Goal: Transaction & Acquisition: Purchase product/service

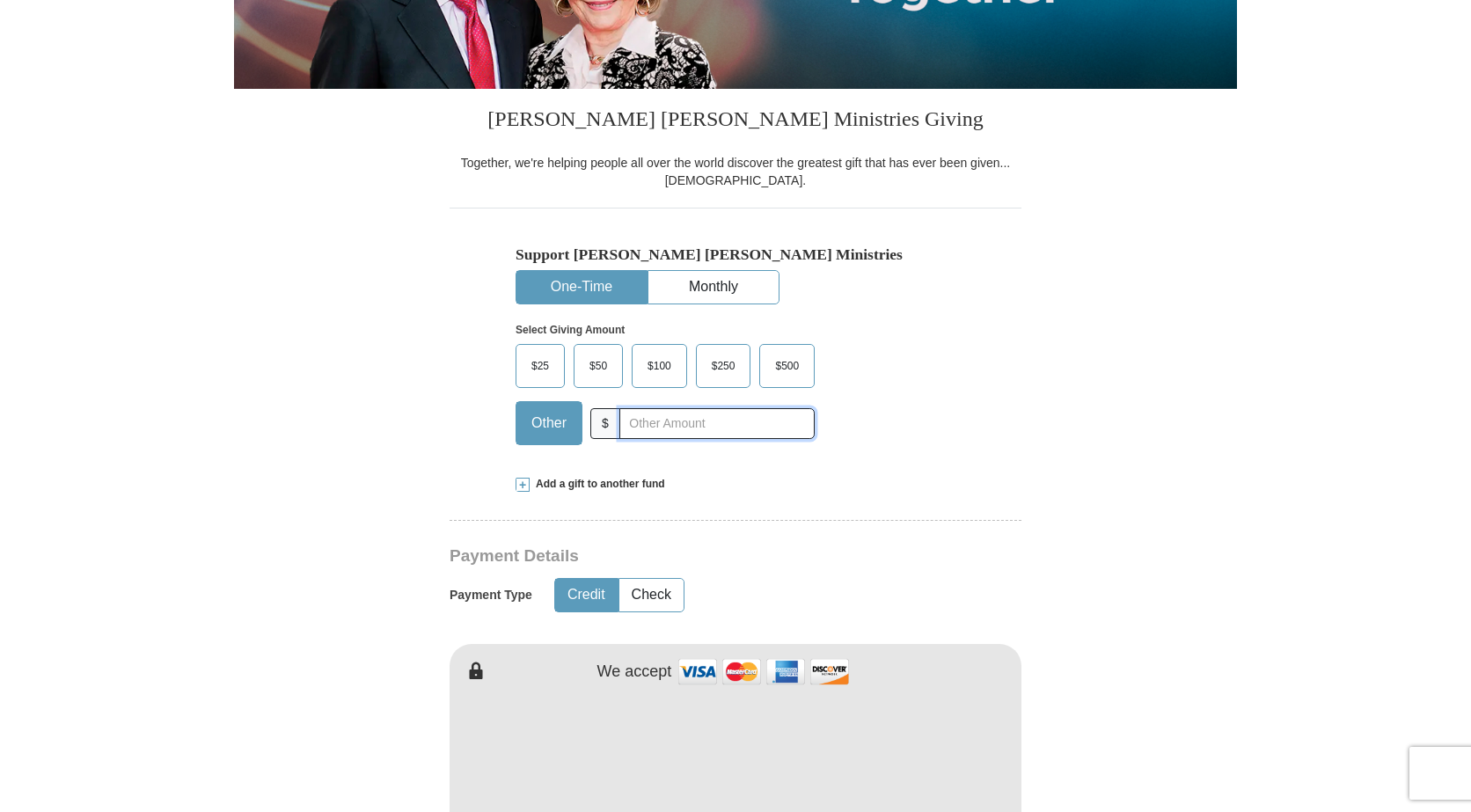
click at [649, 423] on input "text" at bounding box center [716, 423] width 195 height 30
type input "75.00"
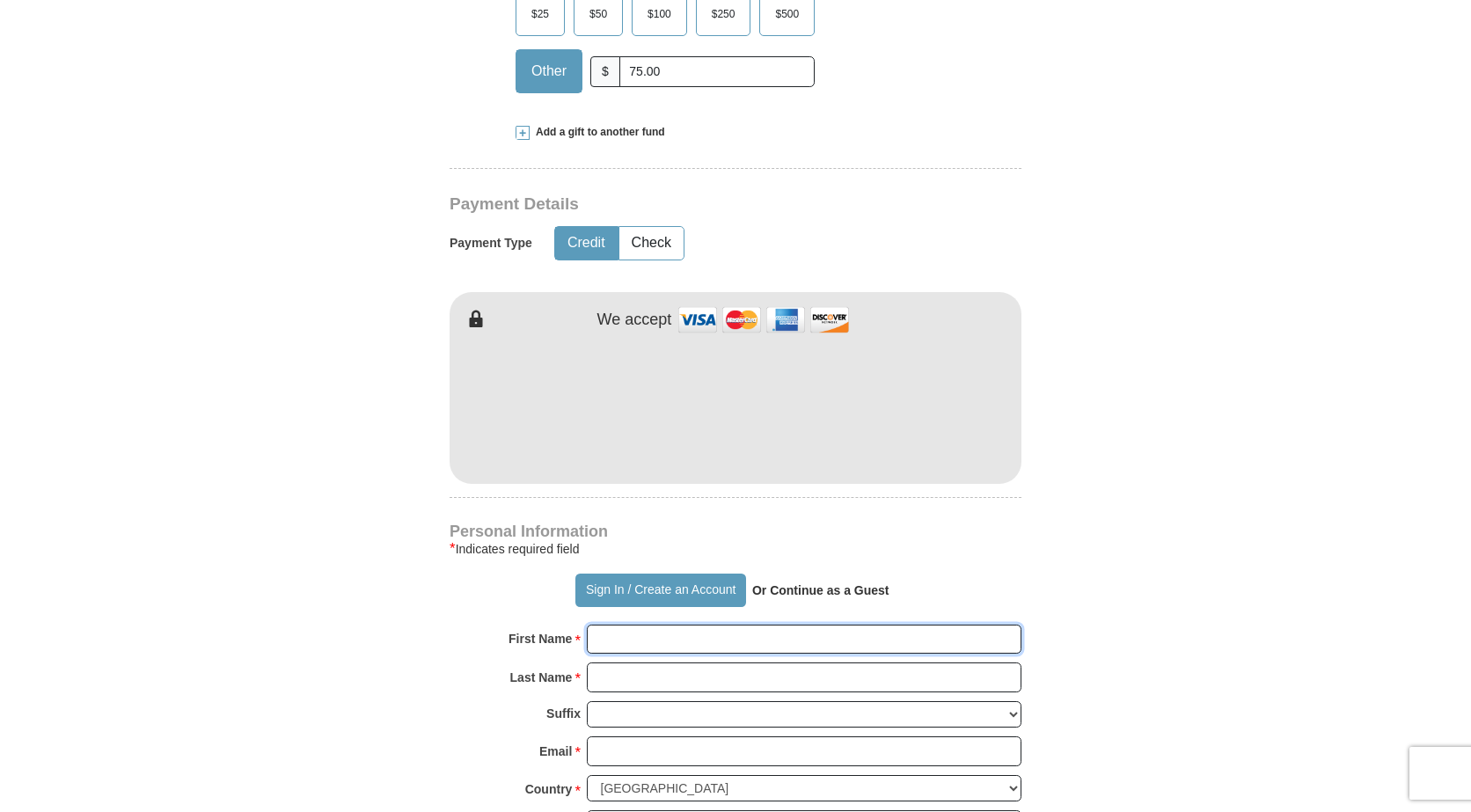
click at [676, 632] on input "First Name *" at bounding box center [804, 639] width 434 height 30
click at [679, 645] on input "First Name *" at bounding box center [804, 639] width 434 height 30
type input "[PERSON_NAME]"
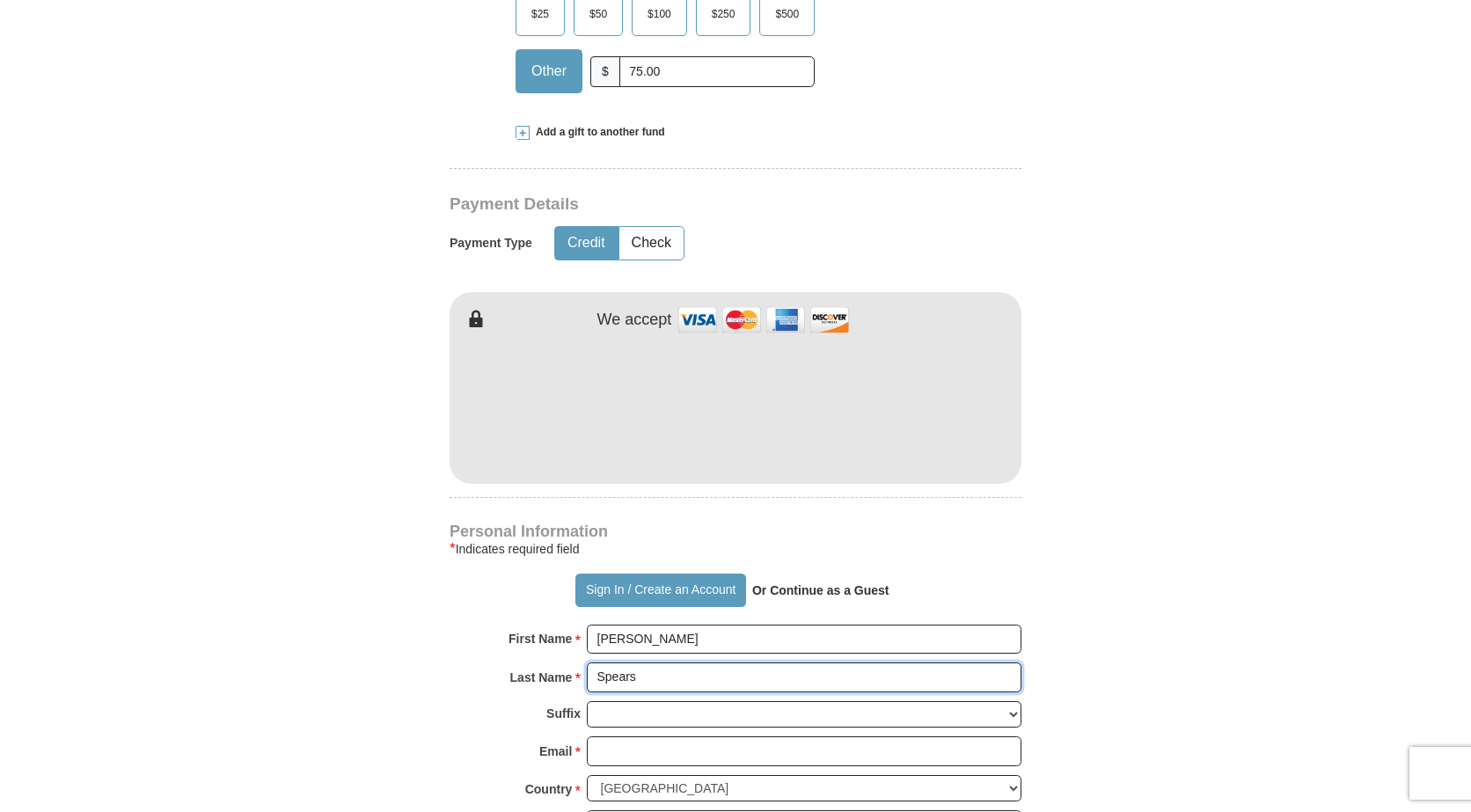
type input "Spears"
click at [1079, 464] on form "Already have an account? Sign in for faster giving. Don't have an account? Crea…" at bounding box center [735, 446] width 1003 height 2157
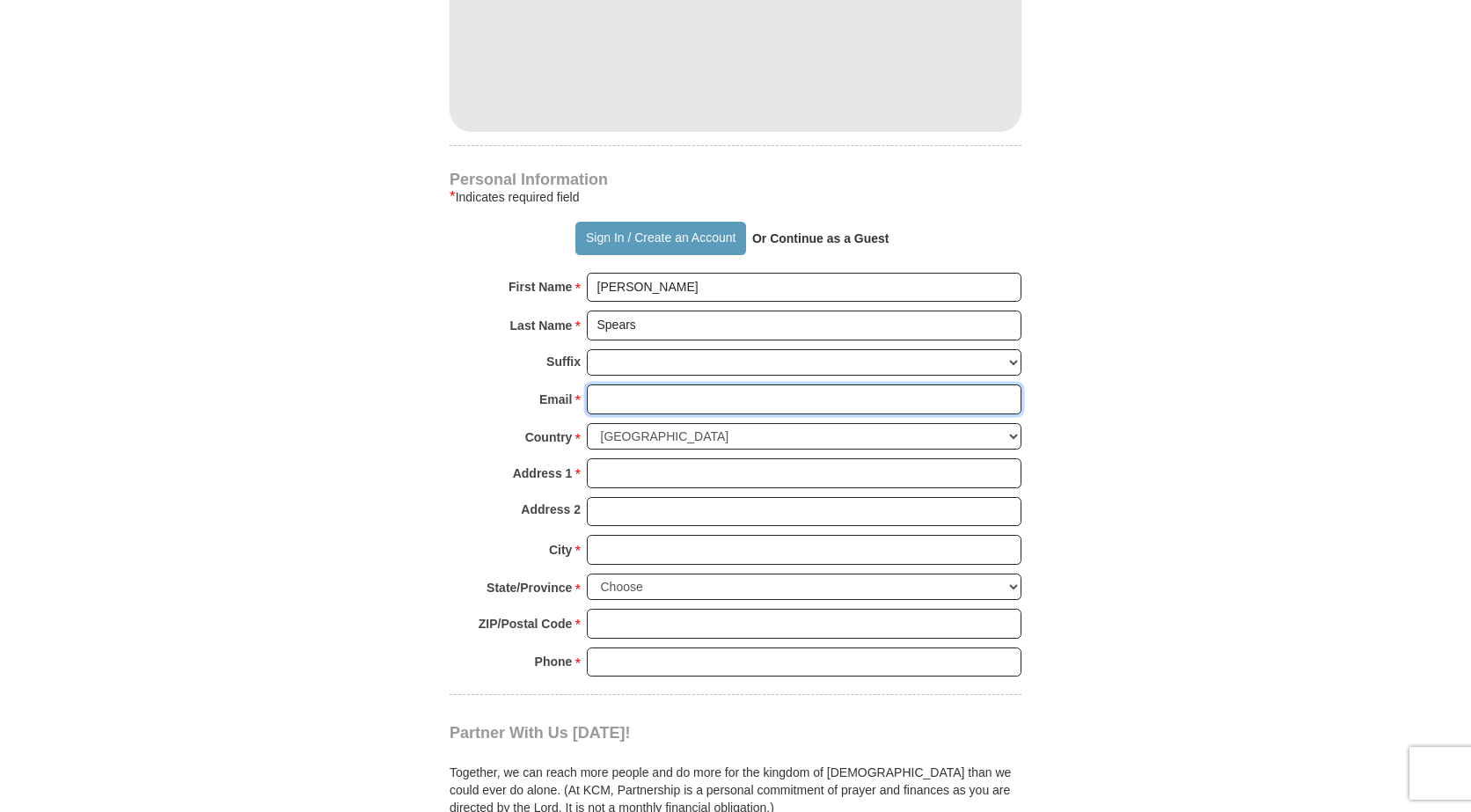
click at [713, 399] on input "Email *" at bounding box center [804, 399] width 434 height 30
type input "[EMAIL_ADDRESS][DOMAIN_NAME]"
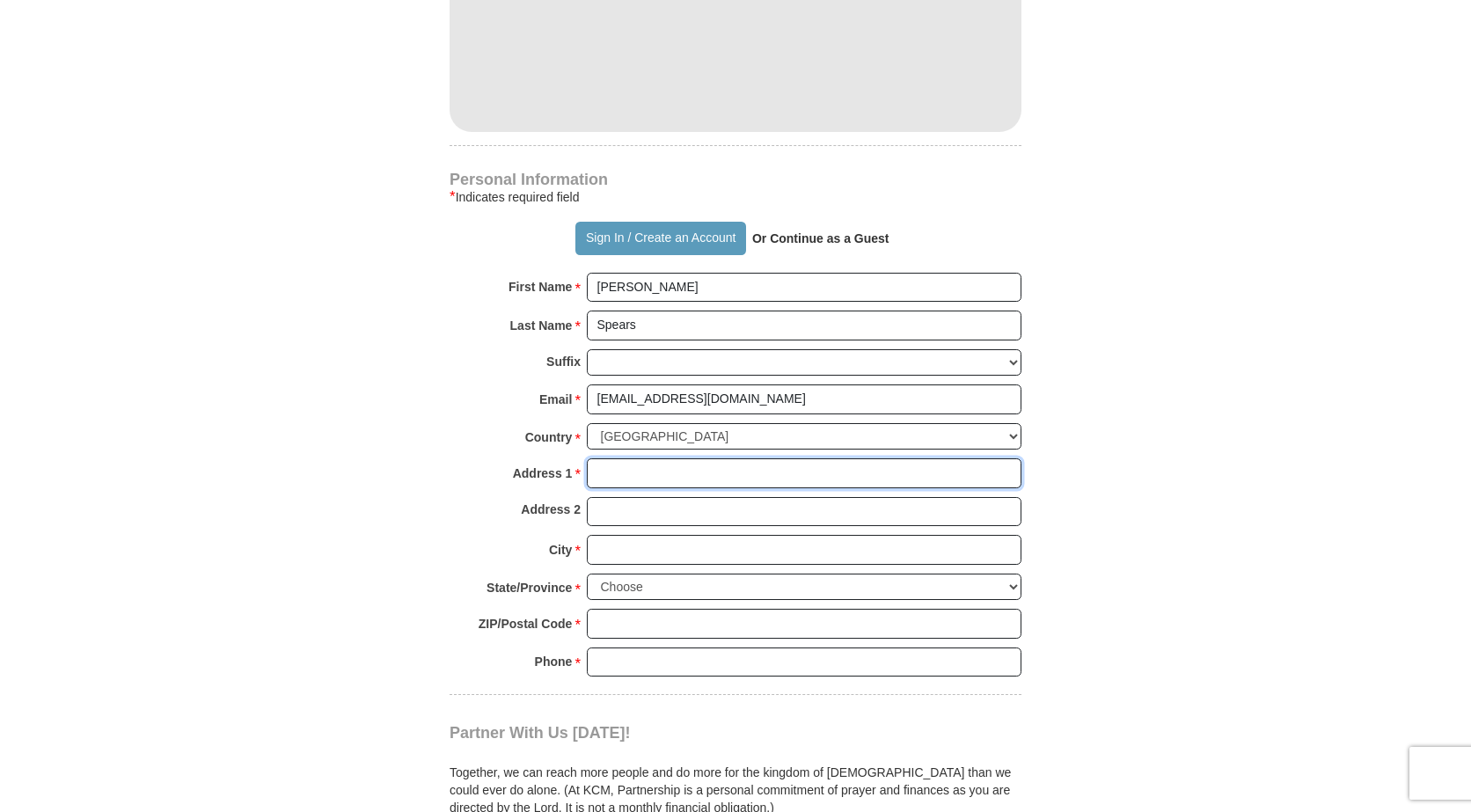
click at [697, 464] on input "Address 1 *" at bounding box center [804, 473] width 434 height 30
type input "[STREET_ADDRESS][PERSON_NAME]"
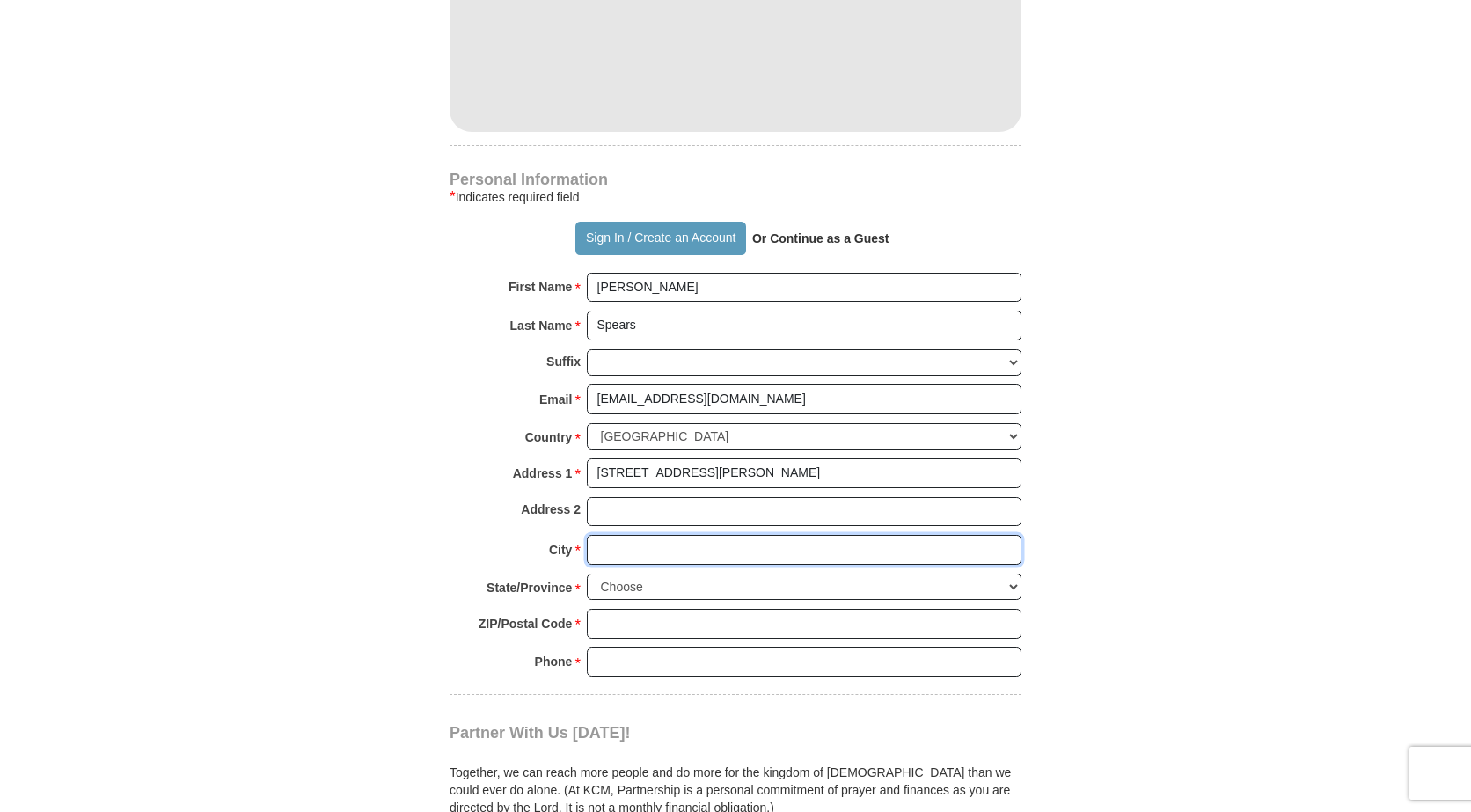
click at [709, 549] on input "City *" at bounding box center [804, 549] width 434 height 30
type input "[PERSON_NAME]"
click at [720, 585] on select "Choose [US_STATE] [US_STATE] [US_STATE] [US_STATE] [US_STATE] Armed Forces Amer…" at bounding box center [804, 587] width 434 height 27
select select "OK"
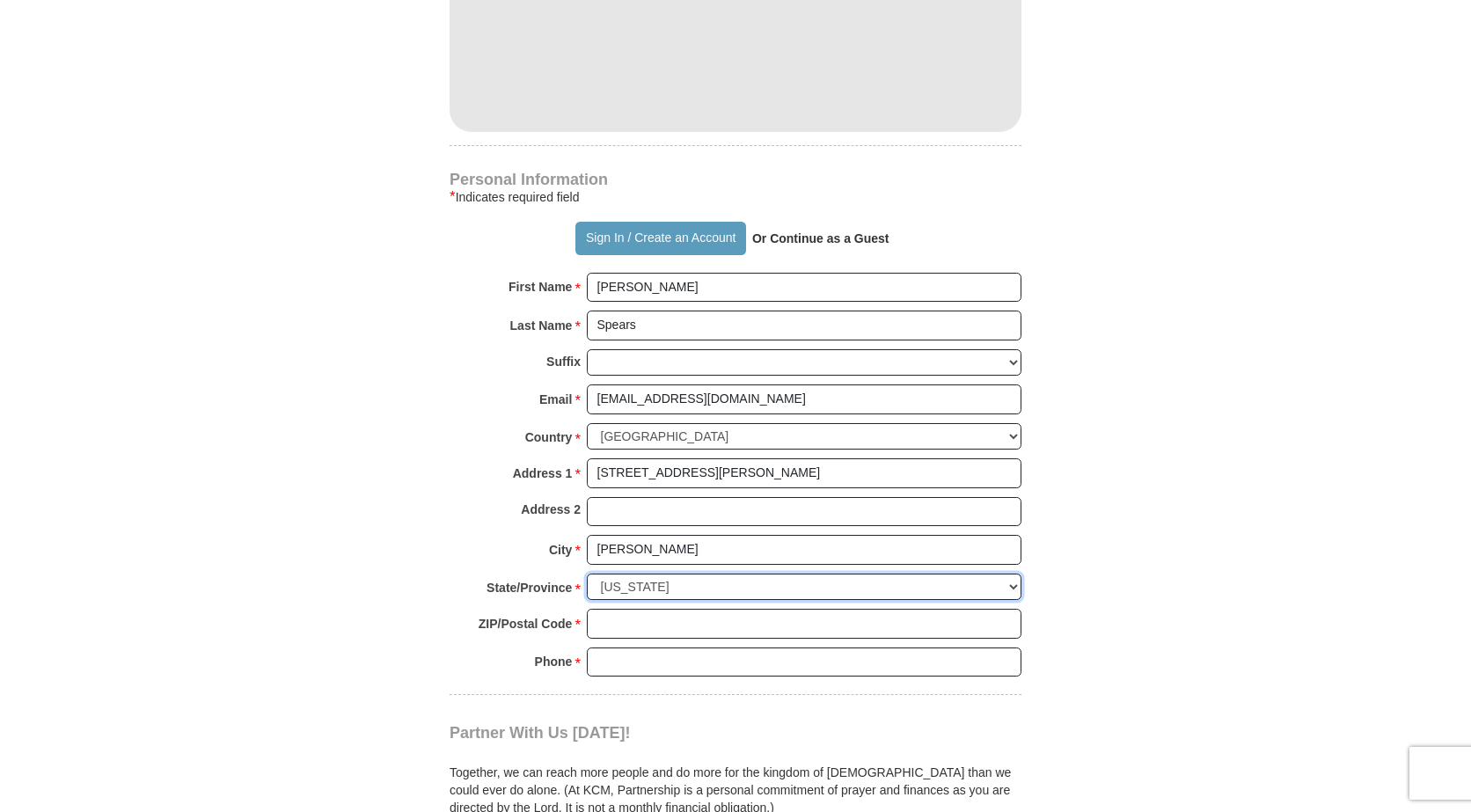
click at [587, 573] on select "Choose [US_STATE] [US_STATE] [US_STATE] [US_STATE] [US_STATE] Armed Forces Amer…" at bounding box center [804, 587] width 434 height 27
click at [654, 627] on input "ZIP/Postal Code *" at bounding box center [804, 623] width 434 height 30
type input "74037"
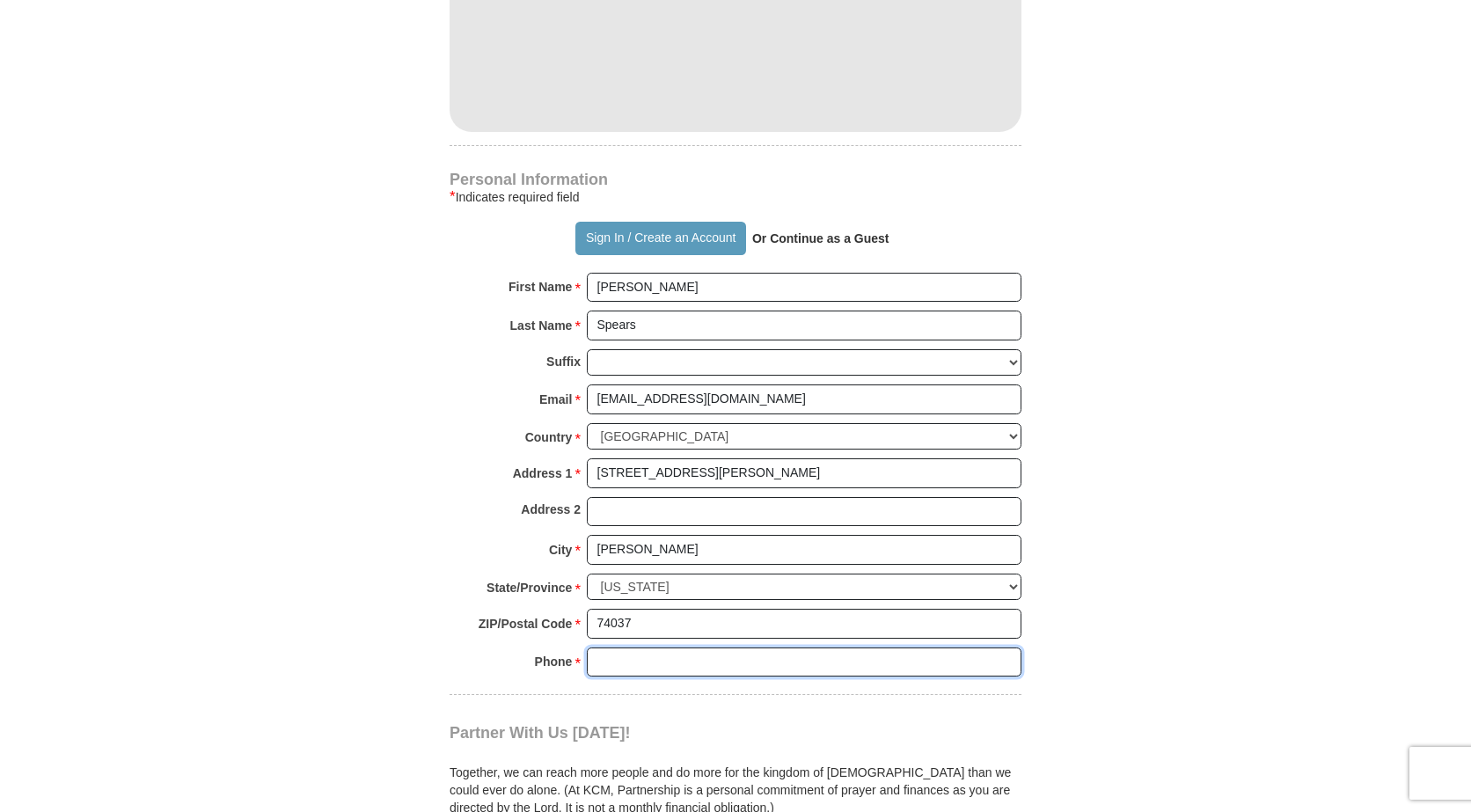
click at [662, 658] on input "Phone * *" at bounding box center [804, 662] width 434 height 30
type input "9182986350"
click at [398, 592] on form "Already have an account? Sign in for faster giving. Don't have an account? Crea…" at bounding box center [735, 94] width 1003 height 2157
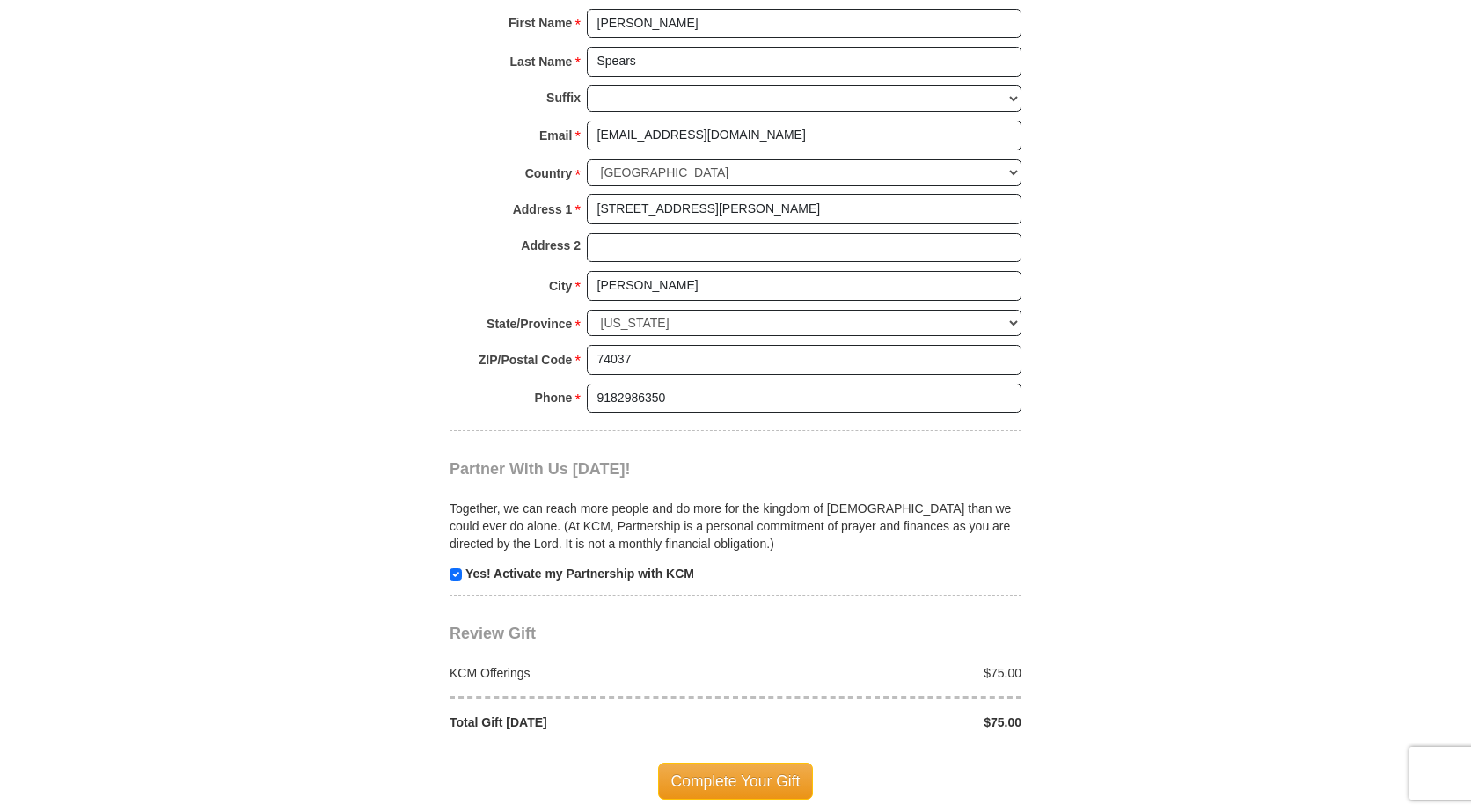
scroll to position [1407, 0]
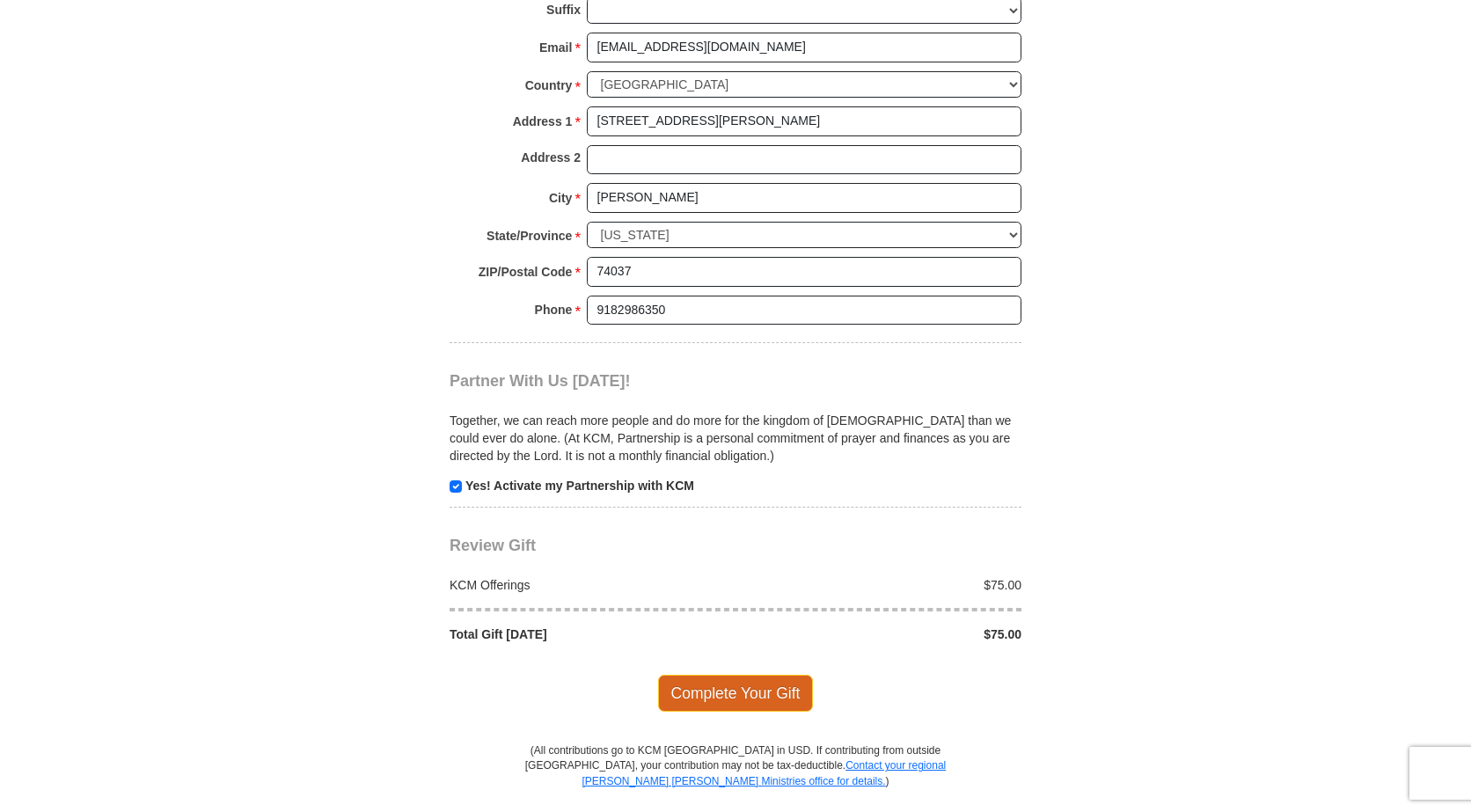
click at [748, 693] on span "Complete Your Gift" at bounding box center [735, 693] width 156 height 37
